Goal: Check status: Check status

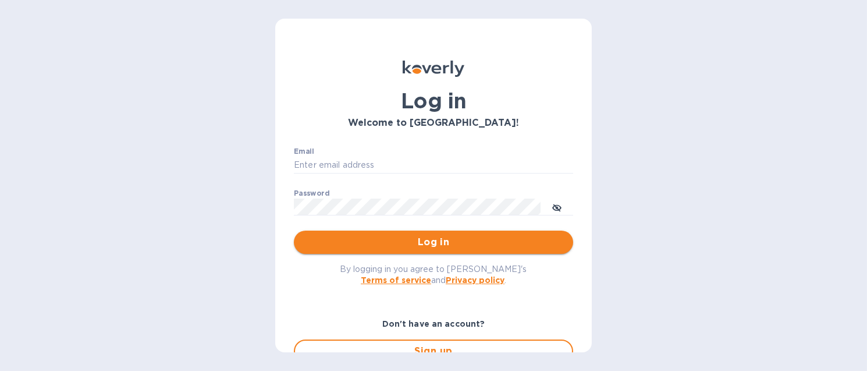
type input "[EMAIL_ADDRESS][DOMAIN_NAME]"
click at [478, 242] on span "Log in" at bounding box center [433, 242] width 261 height 14
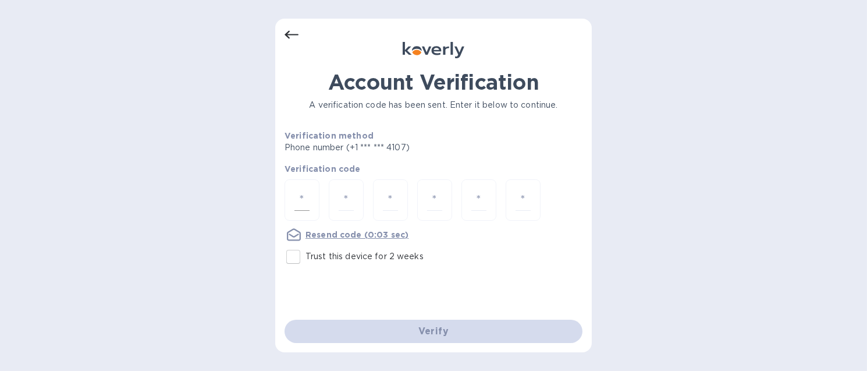
click at [300, 201] on input "number" at bounding box center [301, 200] width 15 height 22
type input "6"
type input "0"
type input "9"
type input "5"
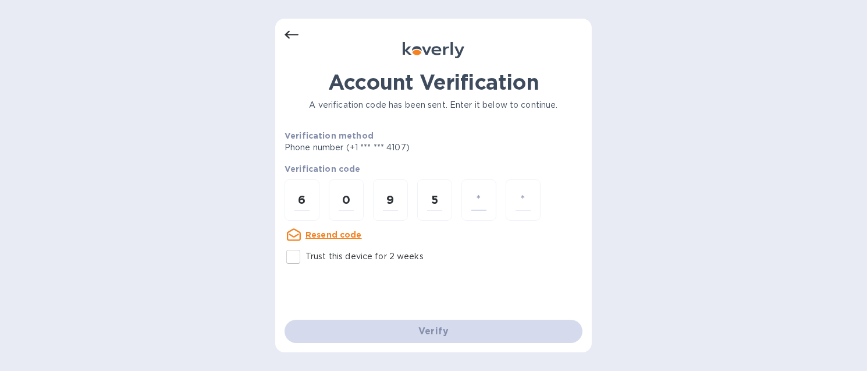
type input "2"
type input "7"
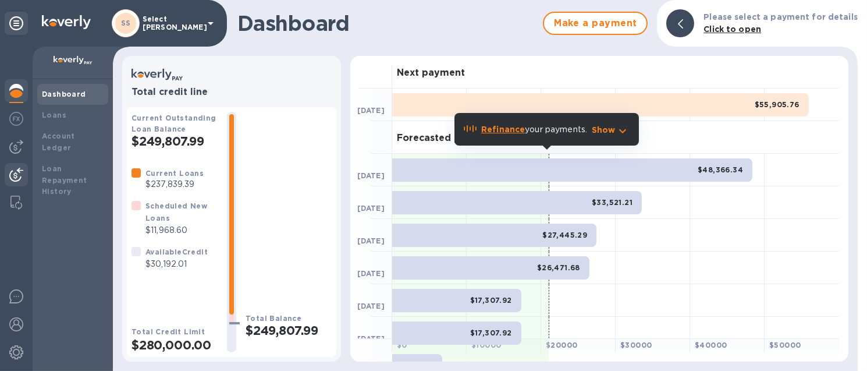
click at [15, 173] on img at bounding box center [16, 175] width 14 height 14
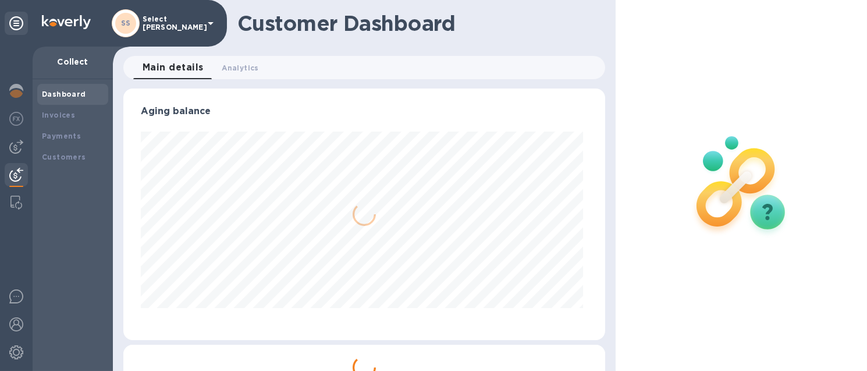
scroll to position [251, 476]
click at [72, 129] on div "Payments" at bounding box center [72, 136] width 71 height 21
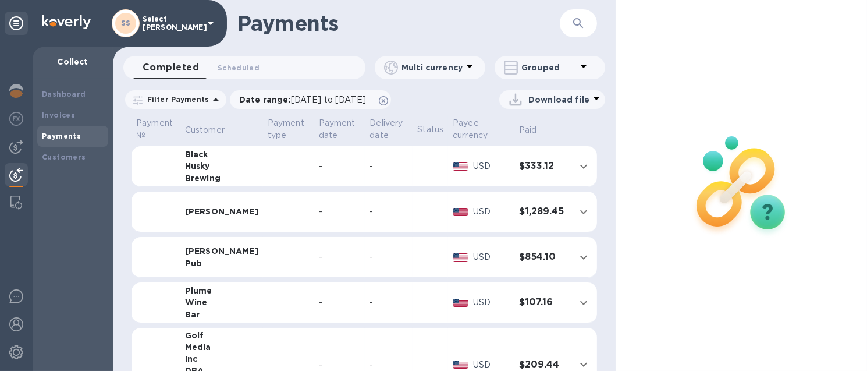
click at [584, 24] on icon "button" at bounding box center [578, 23] width 14 height 14
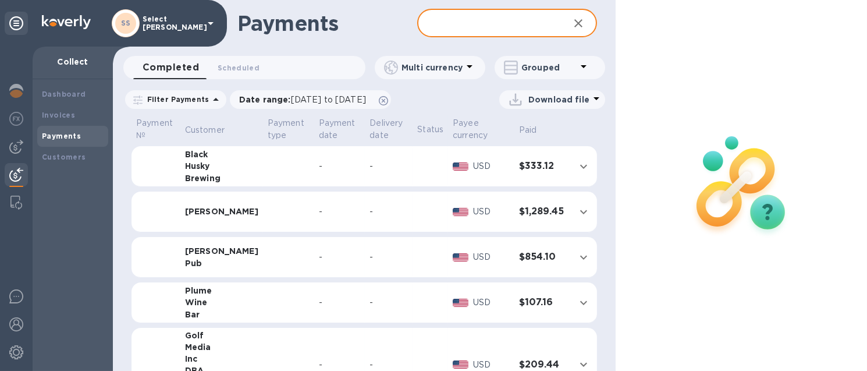
paste input "SS-263256"
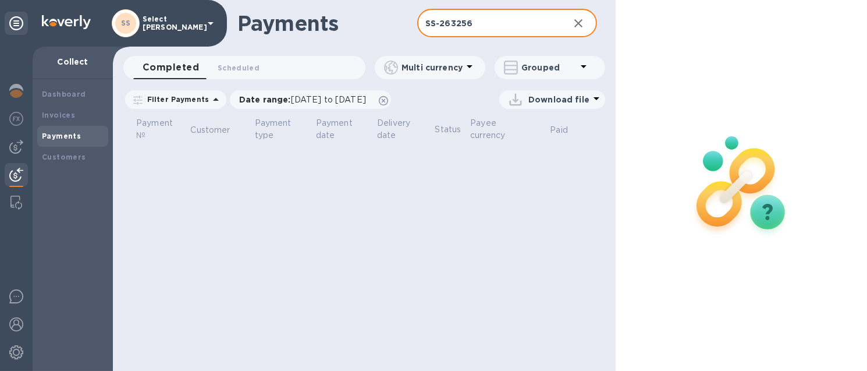
type input "SS-263256"
click at [581, 24] on icon "button" at bounding box center [578, 23] width 14 height 14
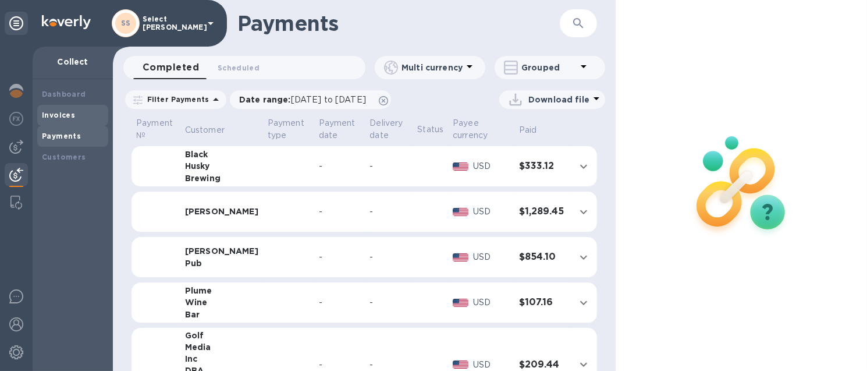
click at [71, 115] on b "Invoices" at bounding box center [58, 115] width 33 height 9
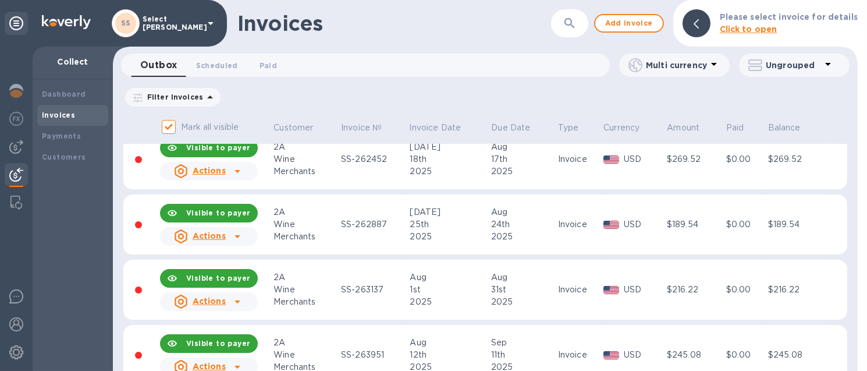
scroll to position [175, 0]
